Goal: Task Accomplishment & Management: Manage account settings

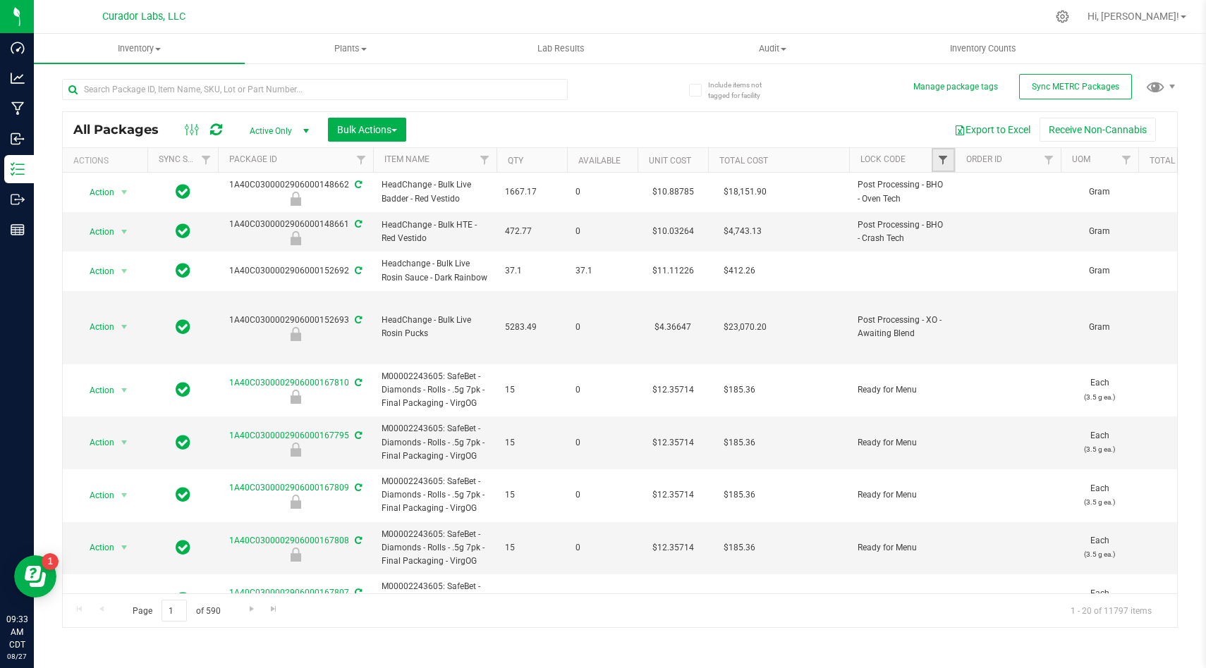
click at [939, 157] on span "Filter" at bounding box center [942, 159] width 11 height 11
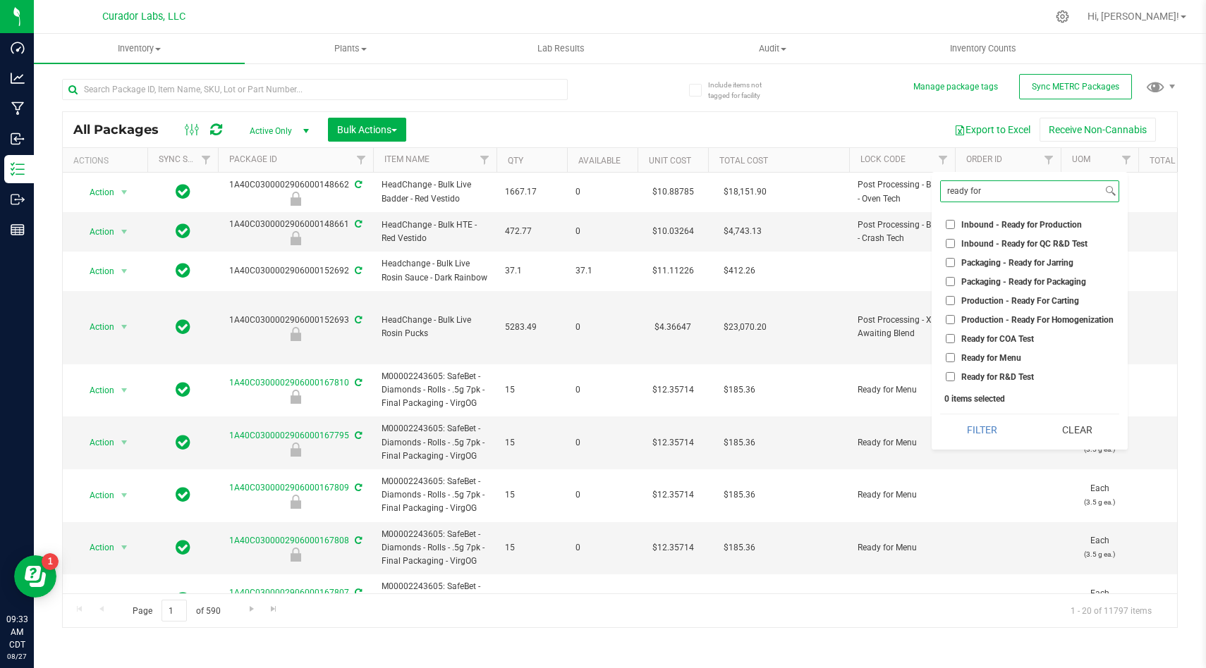
type input "ready for"
click at [951, 375] on input "Ready for R&D Test" at bounding box center [950, 376] width 9 height 9
checkbox input "true"
click at [968, 431] on button "Filter" at bounding box center [982, 430] width 85 height 31
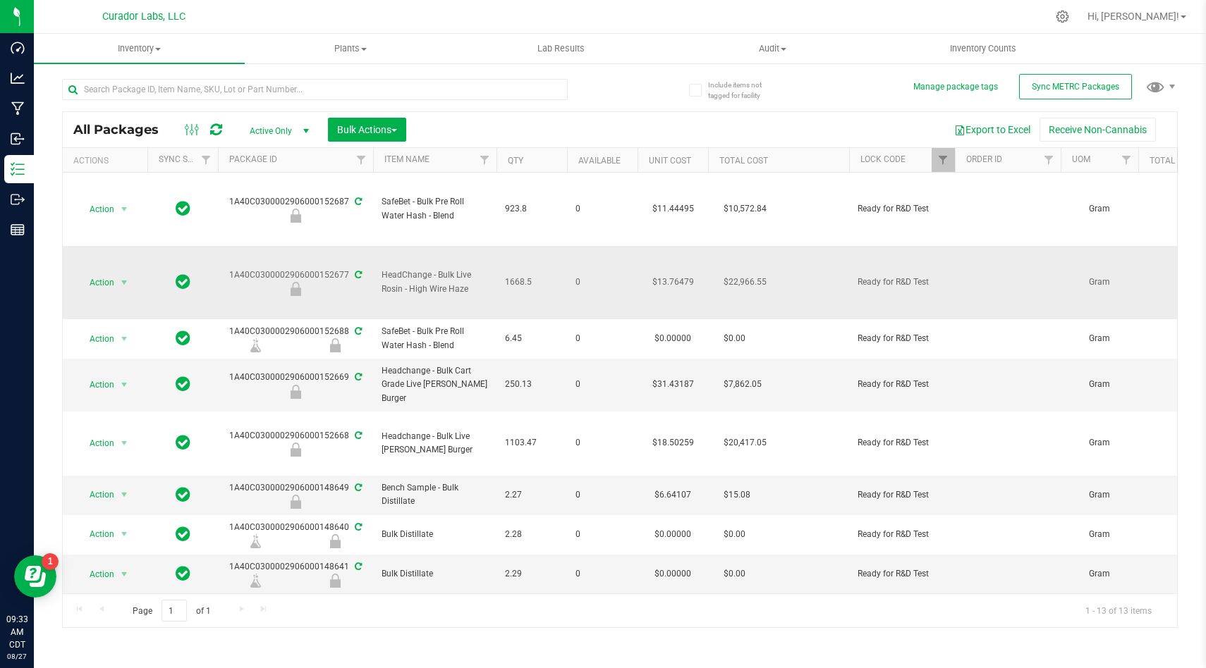
click at [611, 270] on td "0" at bounding box center [602, 282] width 71 height 73
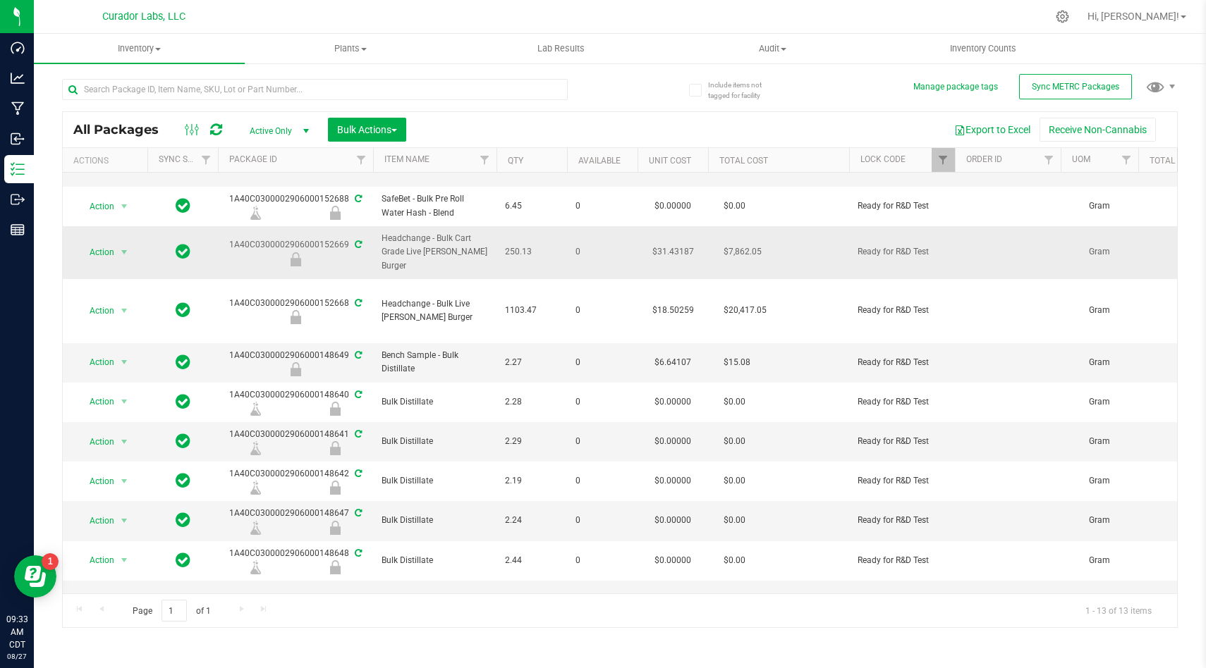
scroll to position [109, 0]
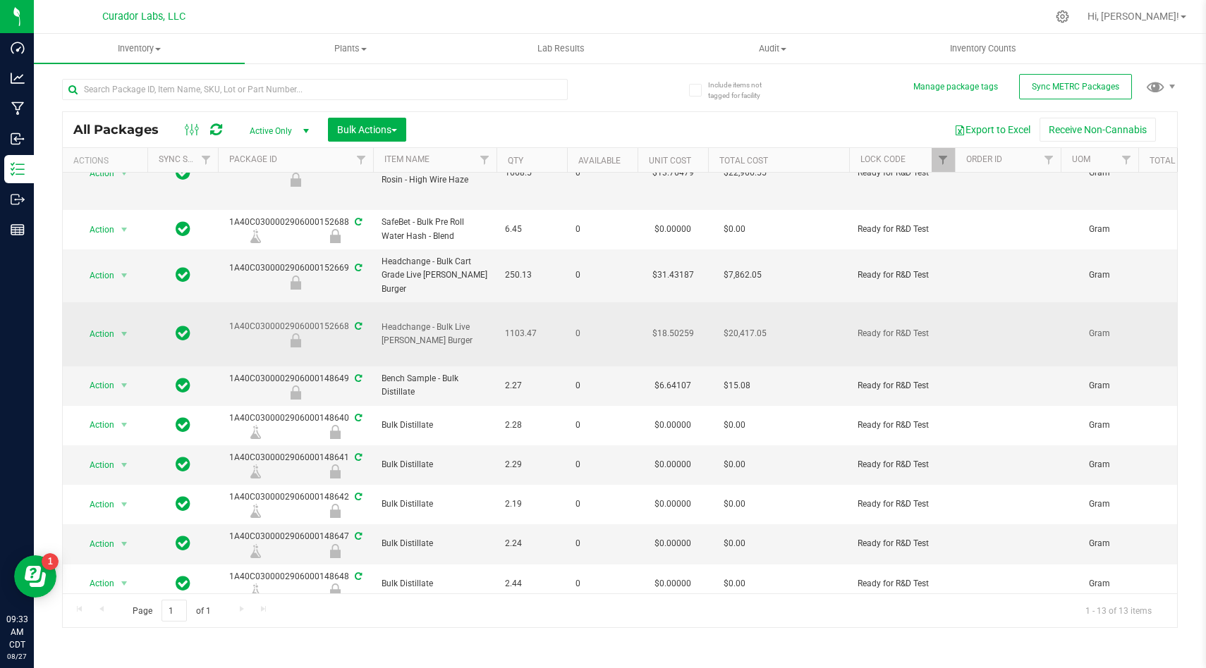
click at [453, 337] on span "Headchange - Bulk Live [PERSON_NAME] Burger" at bounding box center [434, 334] width 106 height 27
click at [444, 338] on span "Headchange - Bulk Live [PERSON_NAME] Burger" at bounding box center [434, 334] width 106 height 27
copy tr "Headchange - Bulk Live [PERSON_NAME] Burger"
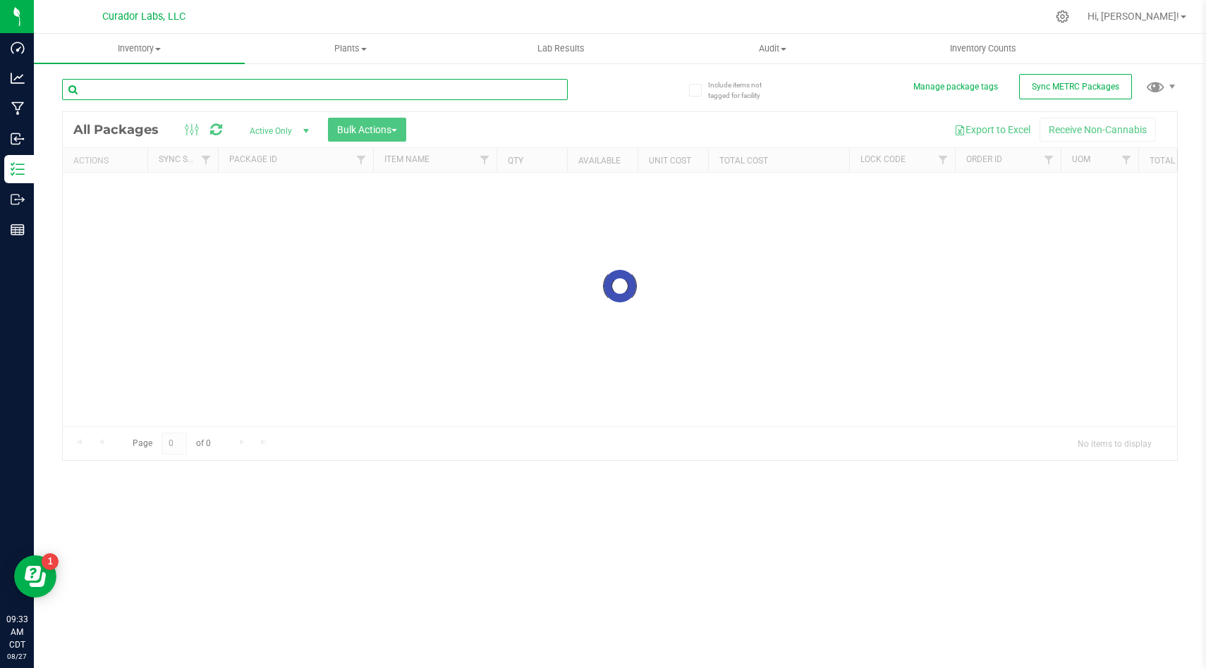
click at [246, 86] on input "text" at bounding box center [315, 89] width 506 height 21
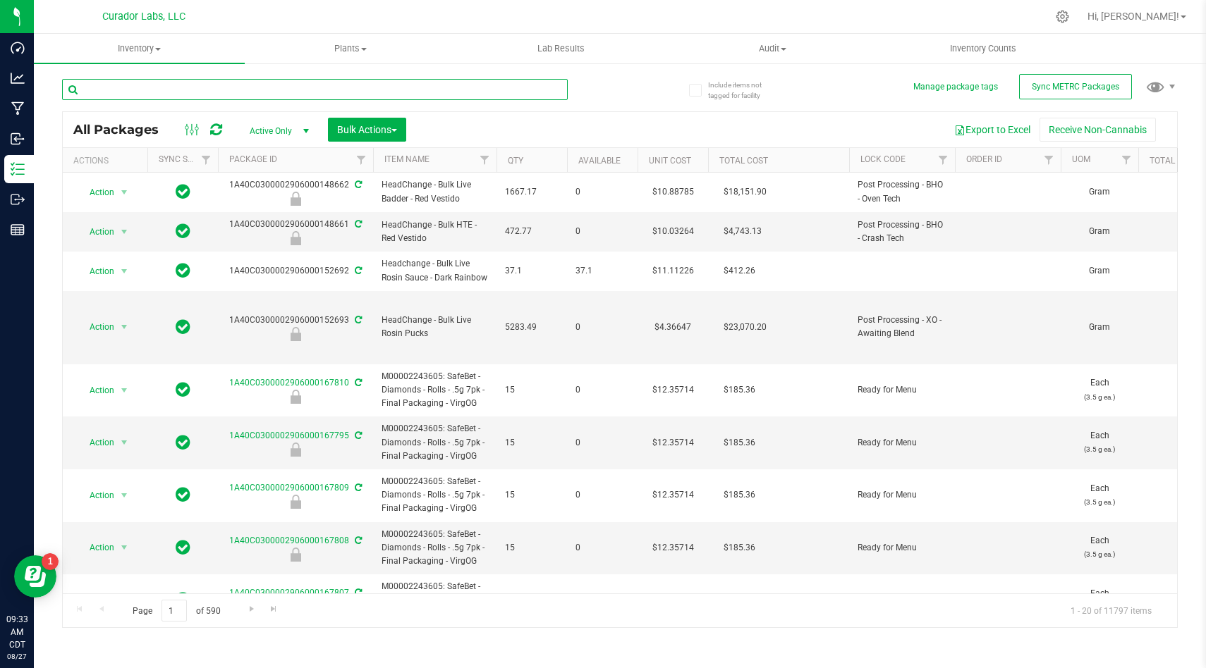
paste input "Headchange - Bulk Live [PERSON_NAME] Burger"
type input "Headchange - Bulk Live [PERSON_NAME] Burger"
click at [544, 136] on div "Export to Excel Receive Non-Cannabis" at bounding box center [792, 130] width 750 height 24
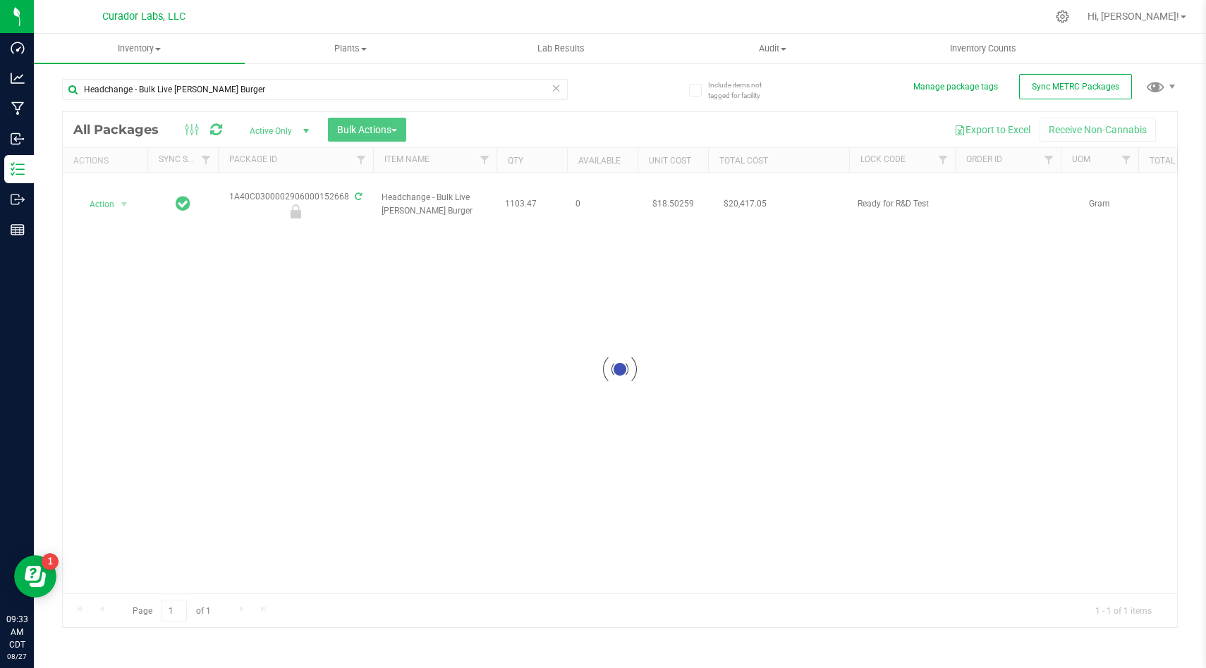
click at [478, 429] on div at bounding box center [620, 369] width 1114 height 515
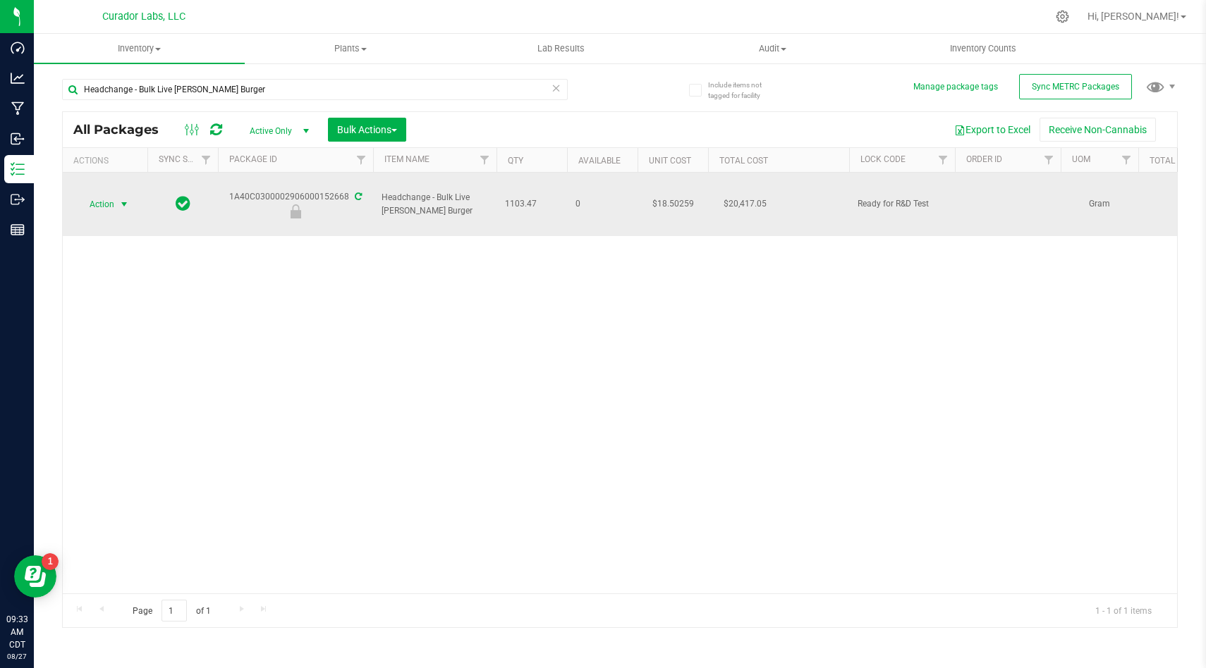
click at [93, 209] on span "Action" at bounding box center [96, 205] width 38 height 20
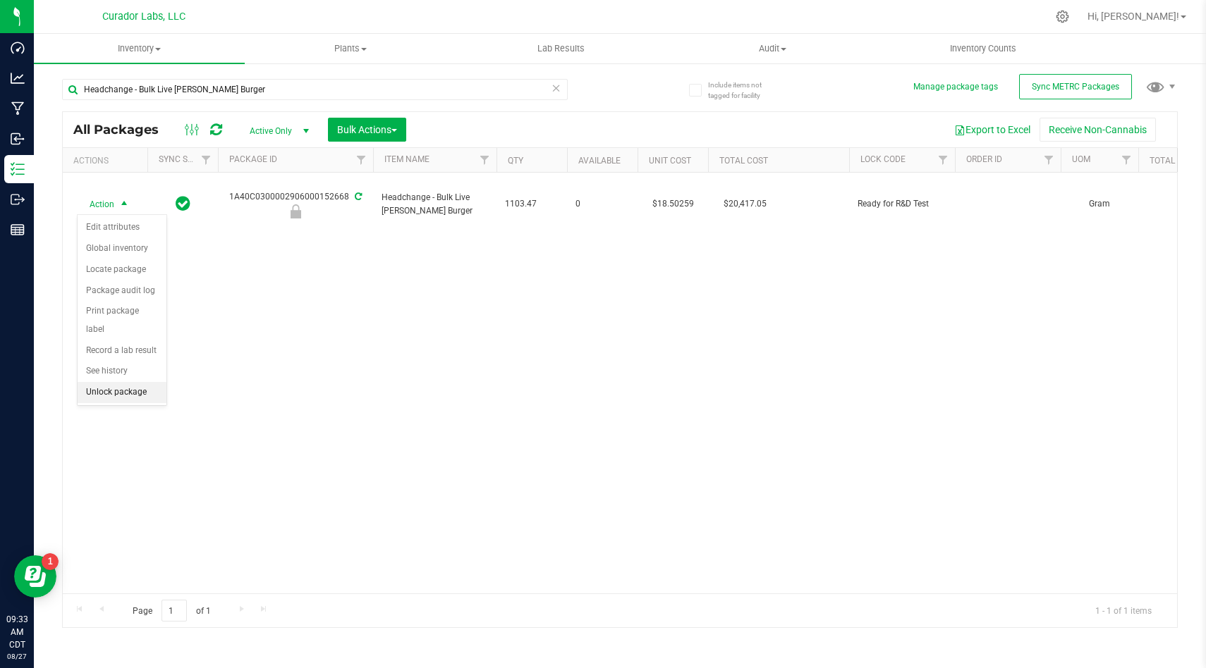
click at [146, 382] on li "Unlock package" at bounding box center [122, 392] width 89 height 21
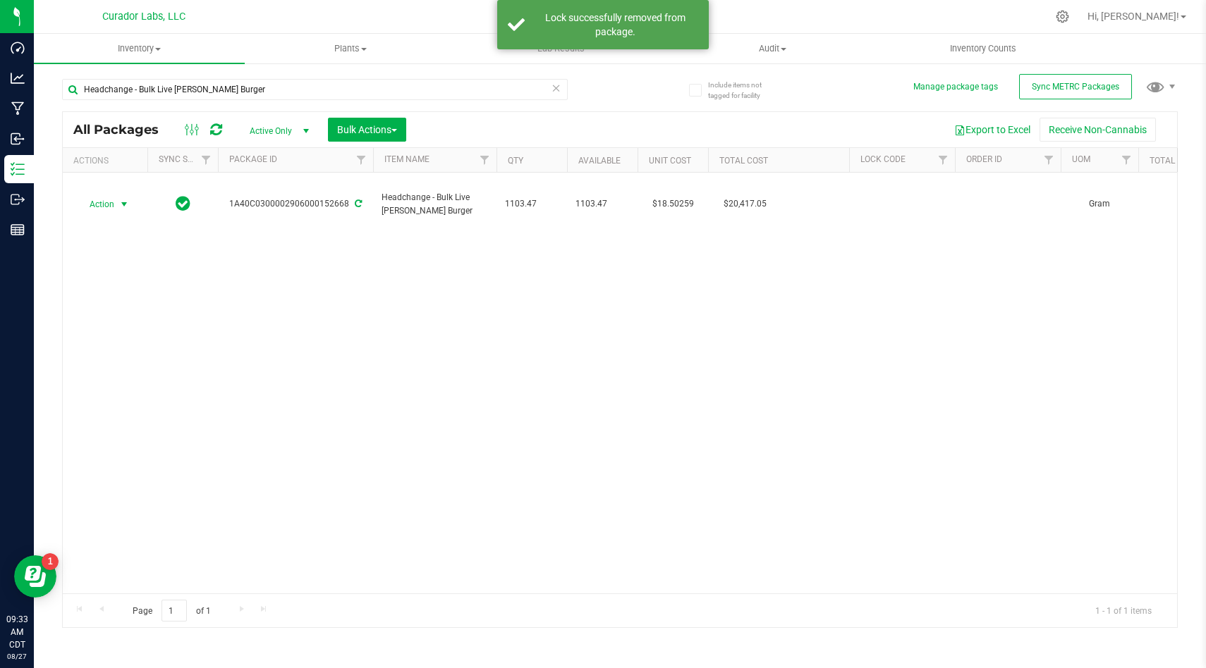
click at [118, 209] on span "select" at bounding box center [123, 204] width 11 height 11
click at [144, 337] on li "Lock package" at bounding box center [122, 332] width 89 height 21
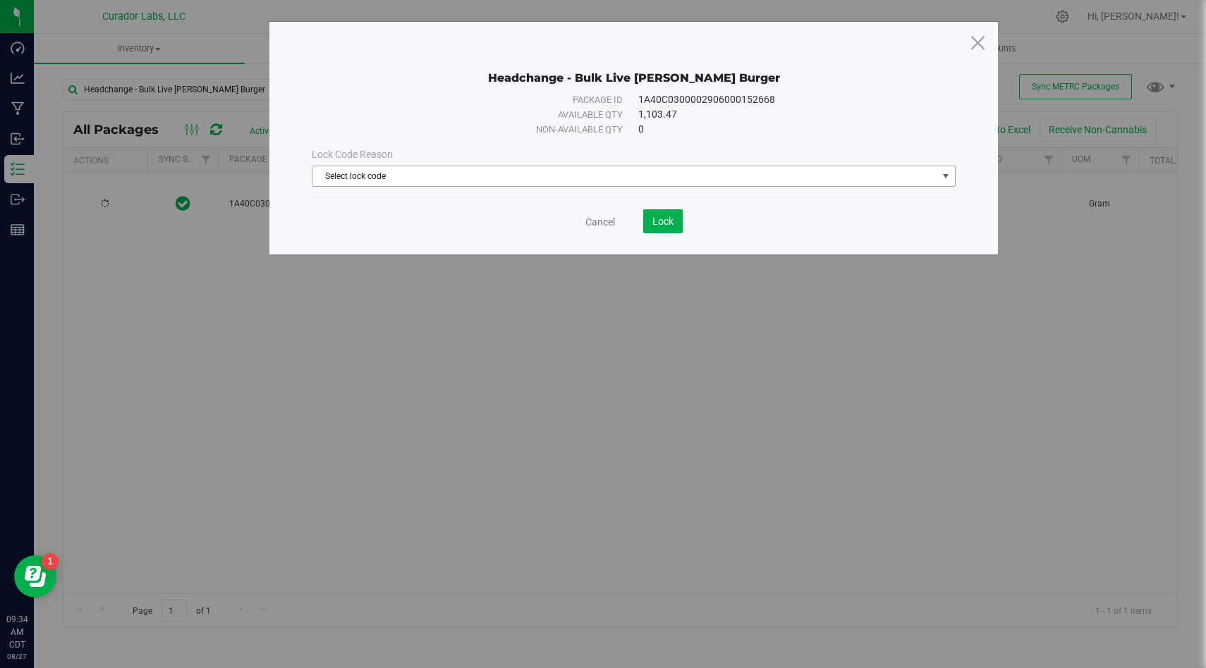
click at [360, 178] on span "Select lock code" at bounding box center [624, 176] width 625 height 20
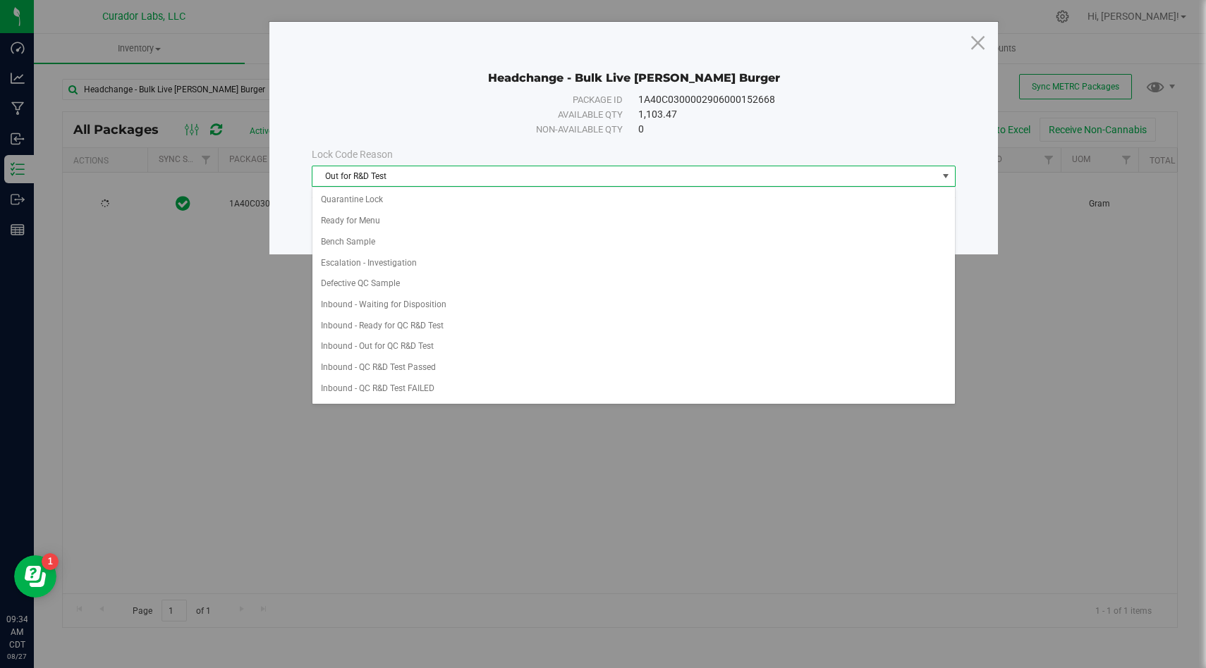
scroll to position [292, 0]
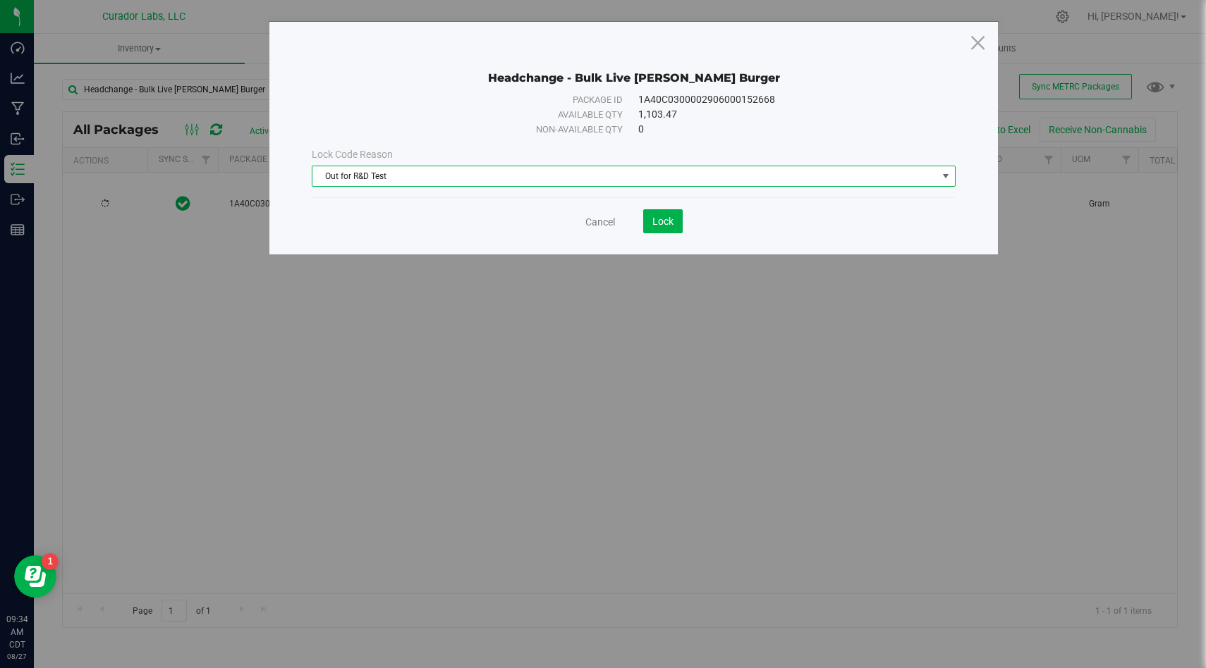
click at [369, 178] on span "Out for R&D Test" at bounding box center [624, 176] width 625 height 20
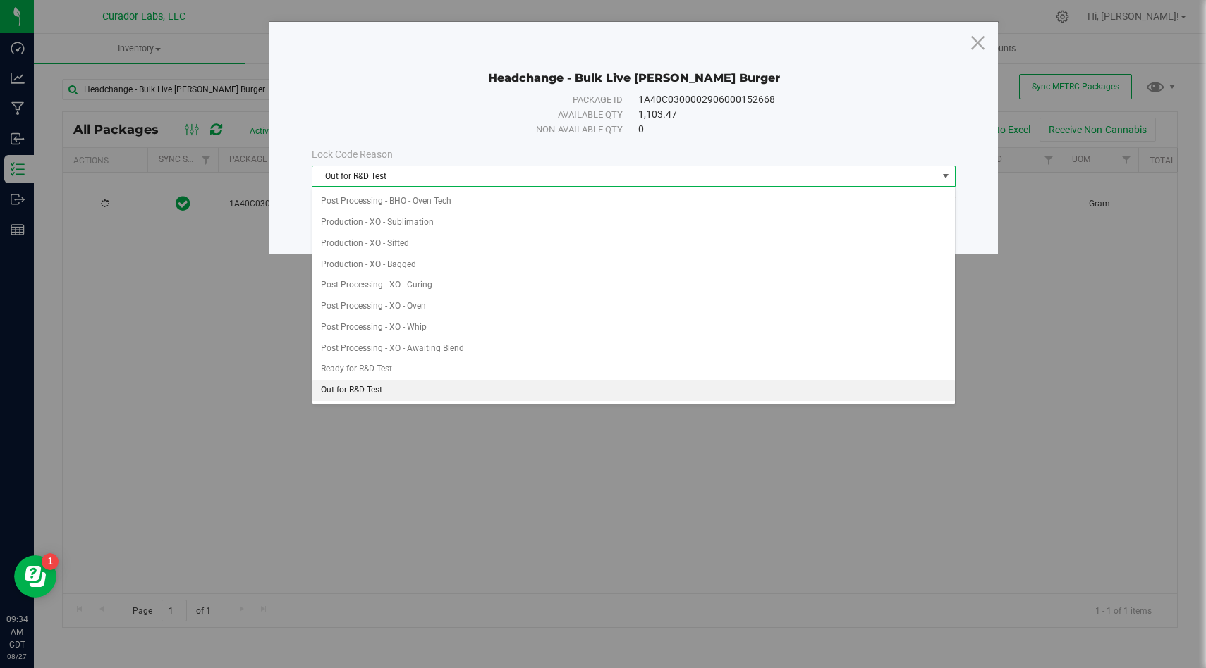
click at [410, 154] on div "Lock Code Reason" at bounding box center [634, 154] width 644 height 15
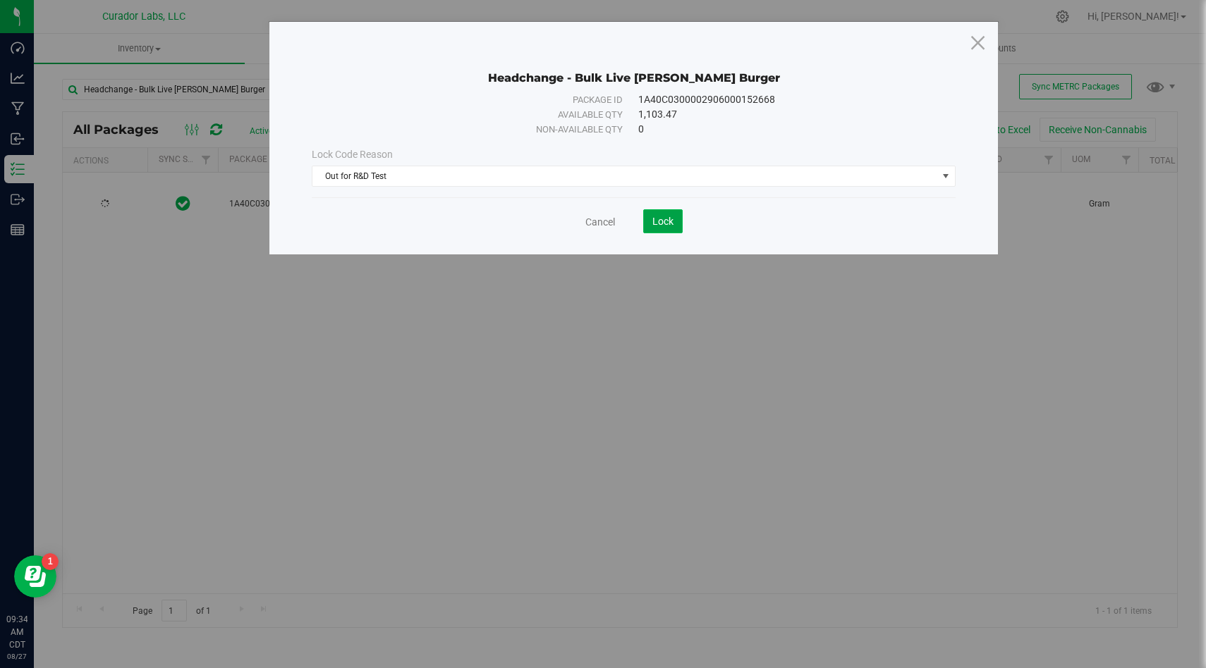
click at [668, 226] on span "Lock" at bounding box center [662, 221] width 21 height 11
